Goal: Manage account settings

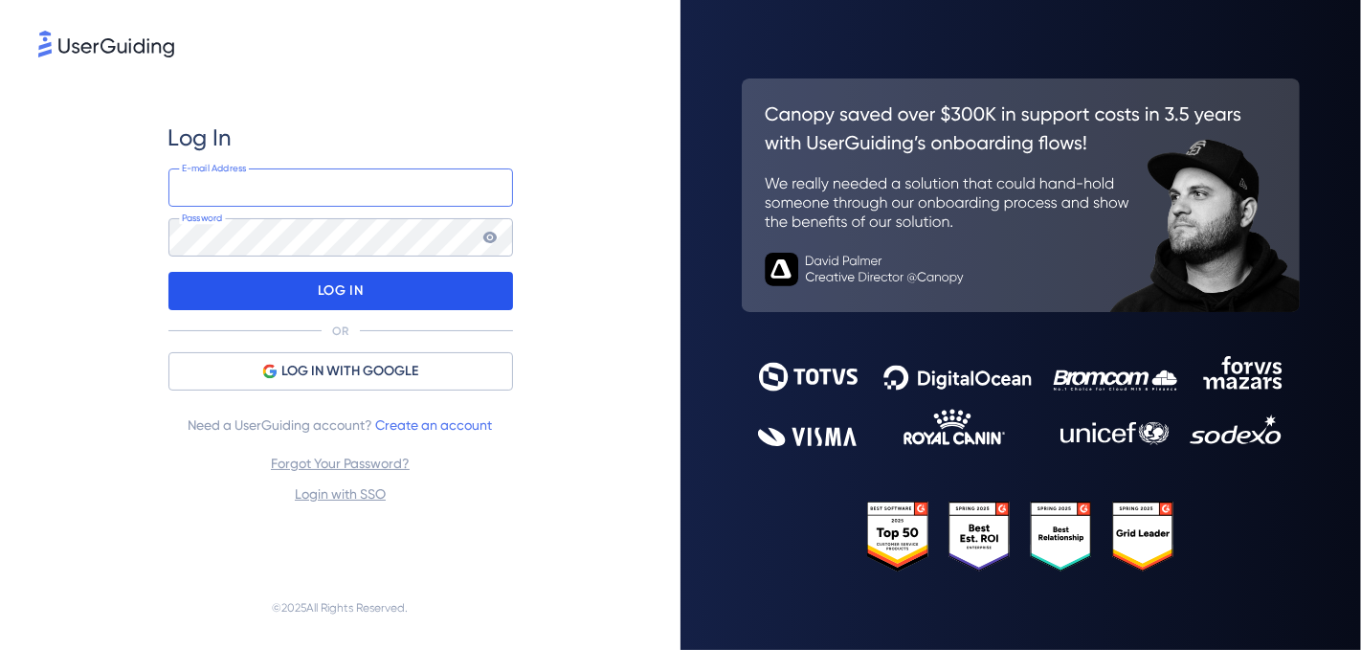
type input "[PERSON_NAME][EMAIL_ADDRESS][DOMAIN_NAME]"
click at [372, 285] on div "LOG IN" at bounding box center [341, 291] width 345 height 38
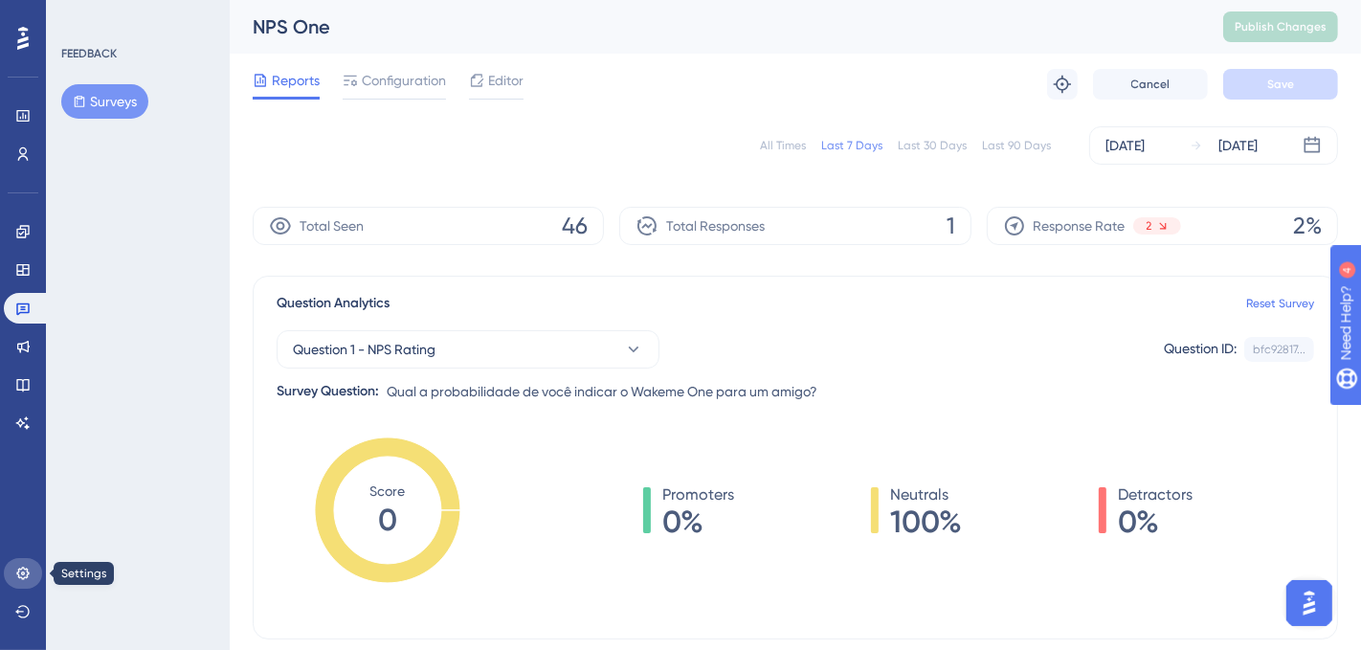
click at [21, 578] on icon at bounding box center [22, 573] width 15 height 15
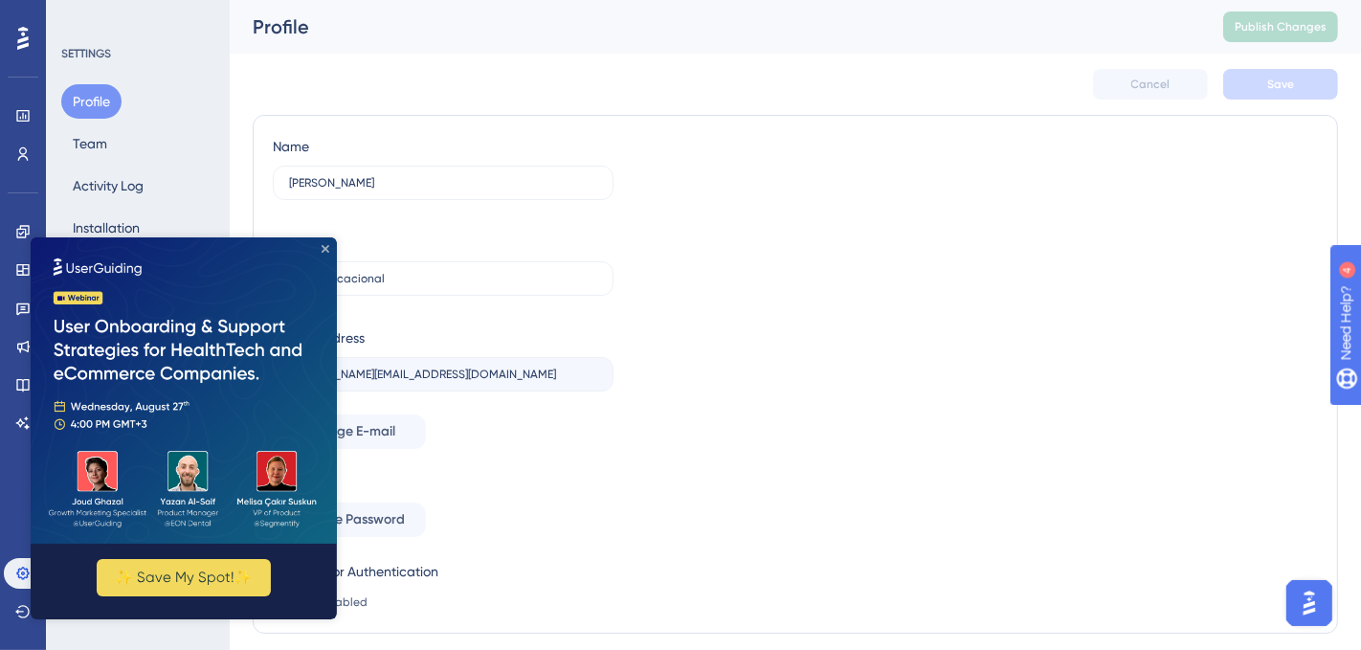
click at [326, 249] on icon "Close Preview" at bounding box center [326, 249] width 8 height 8
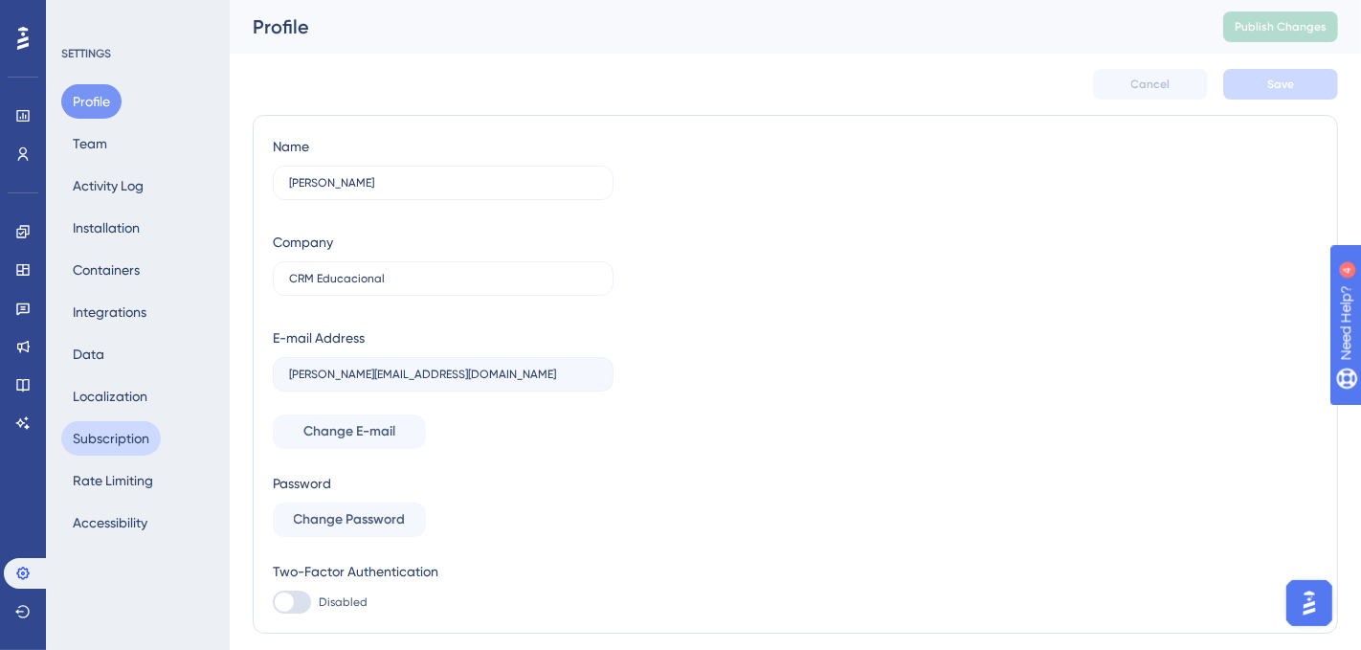
click at [128, 444] on button "Subscription" at bounding box center [111, 438] width 100 height 34
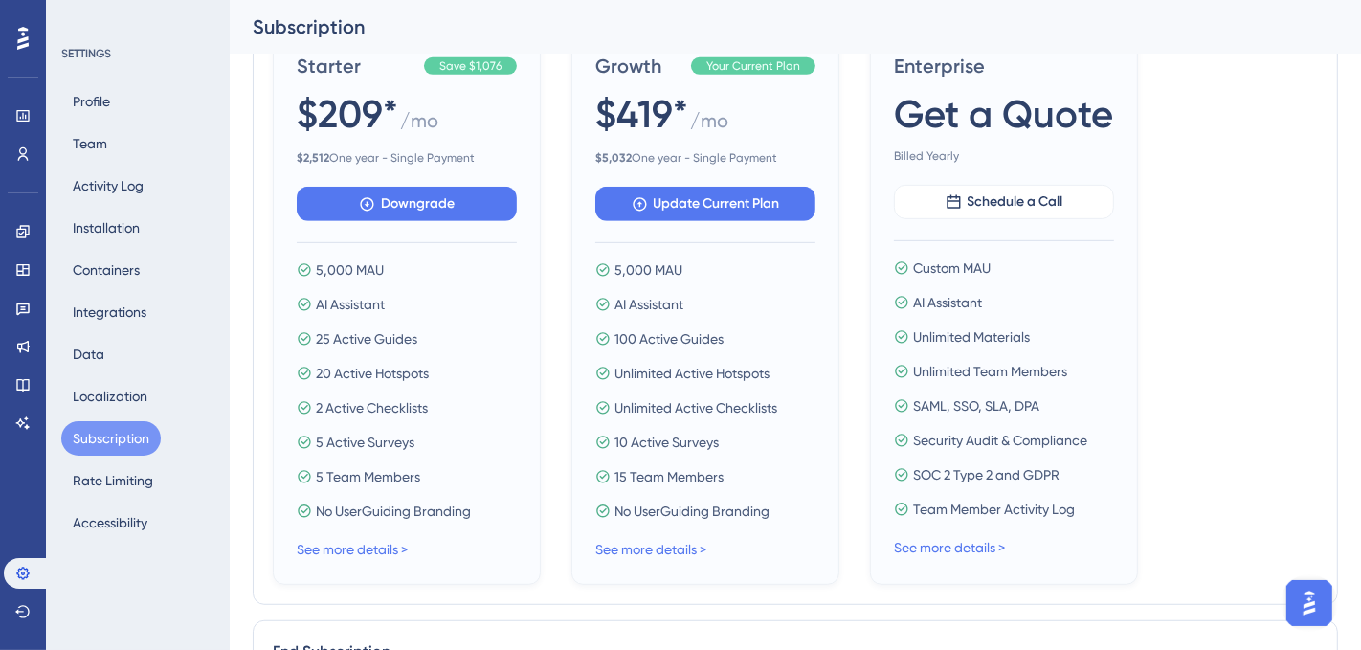
scroll to position [973, 0]
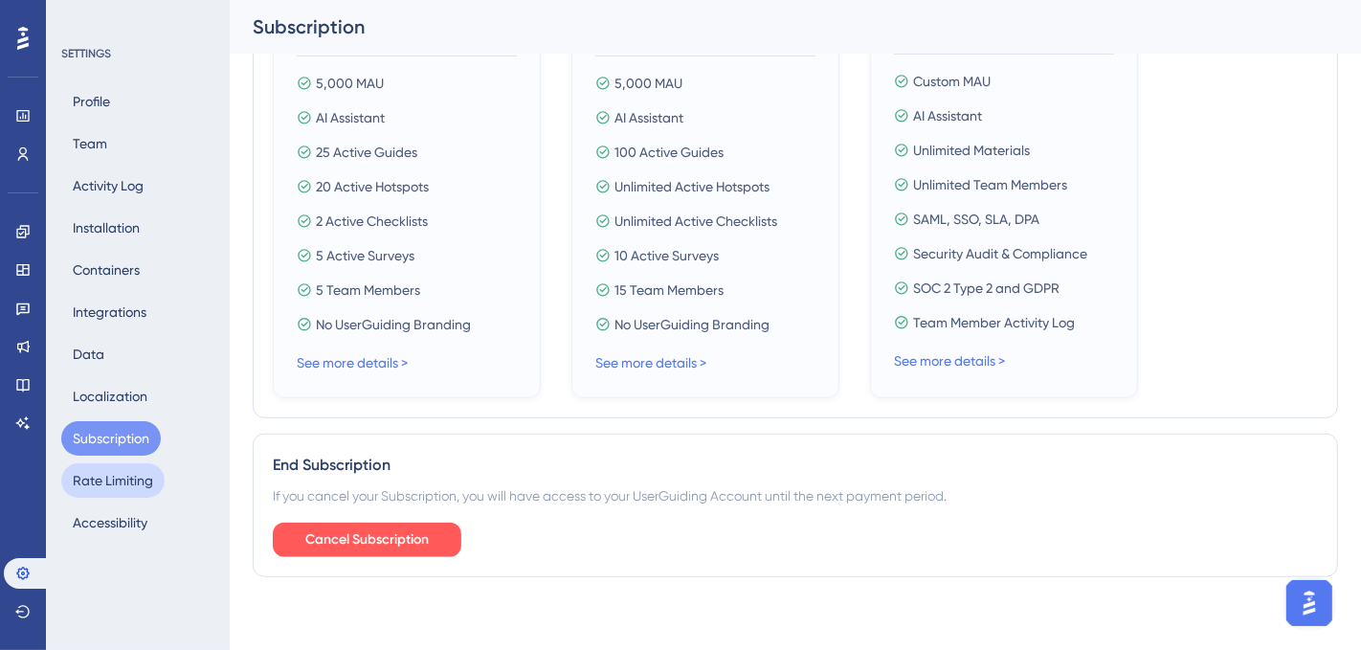
click at [143, 481] on button "Rate Limiting" at bounding box center [112, 480] width 103 height 34
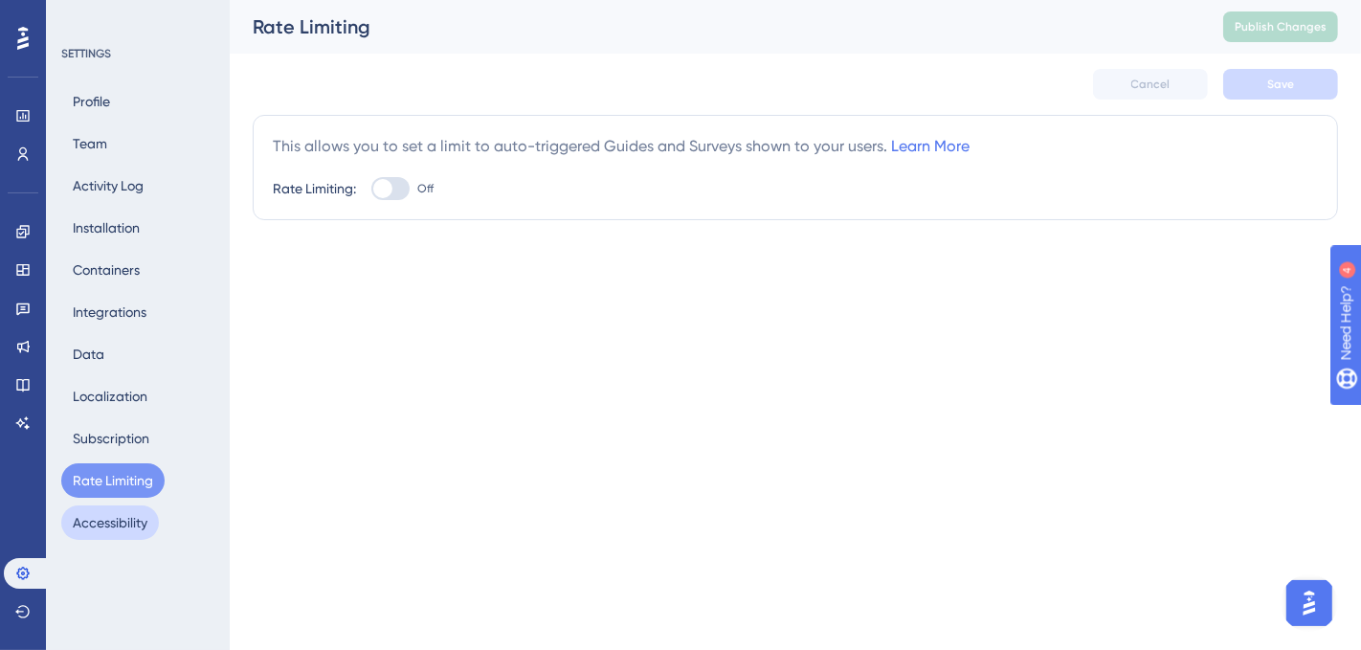
click at [122, 523] on button "Accessibility" at bounding box center [110, 523] width 98 height 34
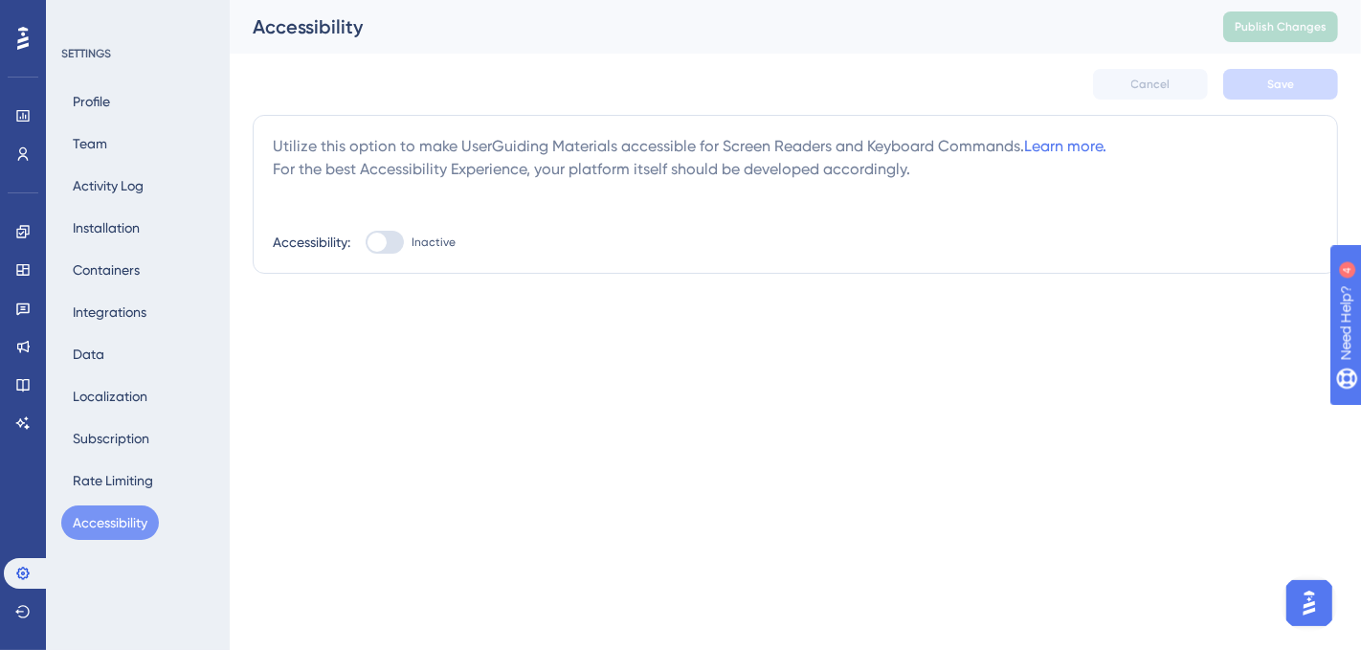
click at [22, 46] on icon at bounding box center [22, 38] width 11 height 23
